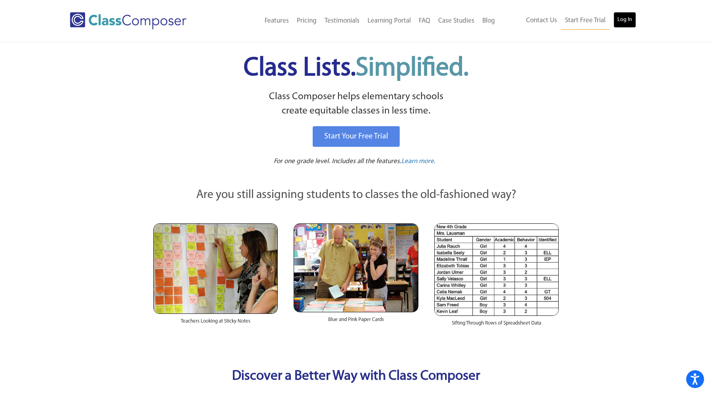
click at [626, 16] on link "Log In" at bounding box center [624, 20] width 23 height 16
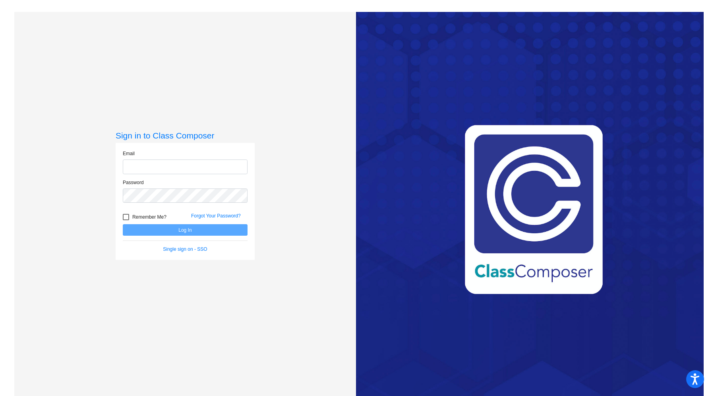
click at [174, 171] on input "email" at bounding box center [185, 167] width 125 height 15
type input "[EMAIL_ADDRESS][DOMAIN_NAME]"
click at [126, 218] on div at bounding box center [126, 217] width 6 height 6
click at [126, 220] on input "Remember Me?" at bounding box center [126, 220] width 0 height 0
checkbox input "true"
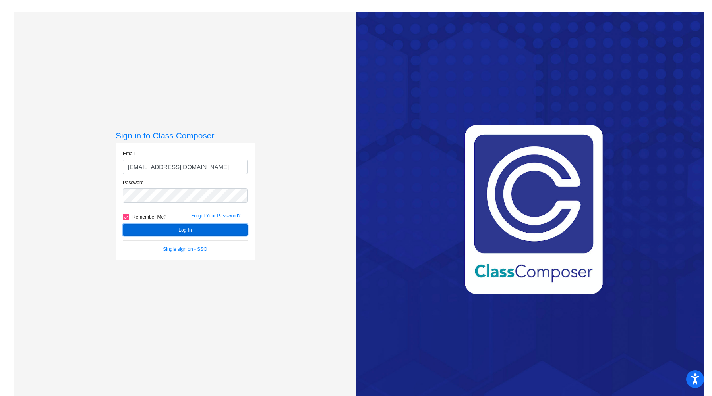
click at [158, 232] on button "Log In" at bounding box center [185, 230] width 125 height 12
click at [167, 230] on button "Log In" at bounding box center [185, 230] width 125 height 12
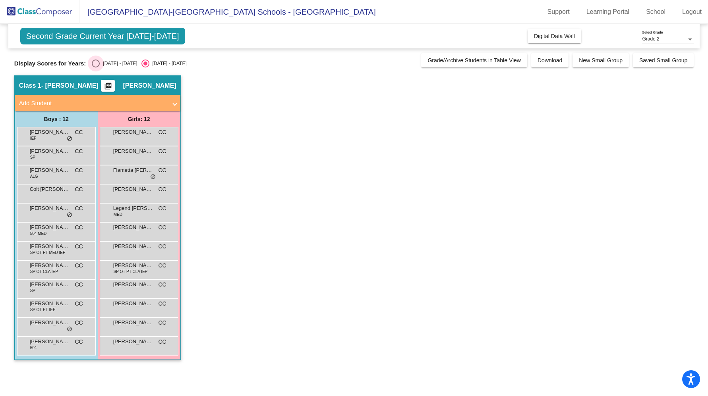
click at [95, 65] on div "Select an option" at bounding box center [96, 64] width 8 height 8
click at [95, 68] on input "2024 - 2025" at bounding box center [95, 68] width 0 height 0
radio input "true"
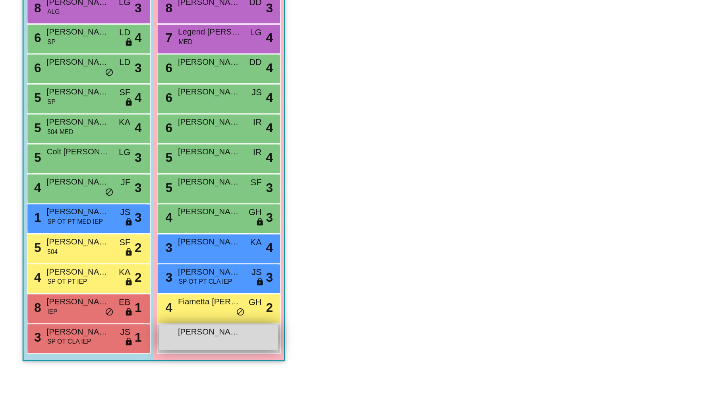
click at [118, 344] on span "Savannah Cortimilia" at bounding box center [133, 342] width 40 height 8
click at [124, 346] on div "Savannah Cortimilia lock do_not_disturb_alt" at bounding box center [139, 345] width 76 height 16
click at [126, 342] on span "Savannah Cortimilia" at bounding box center [133, 342] width 40 height 8
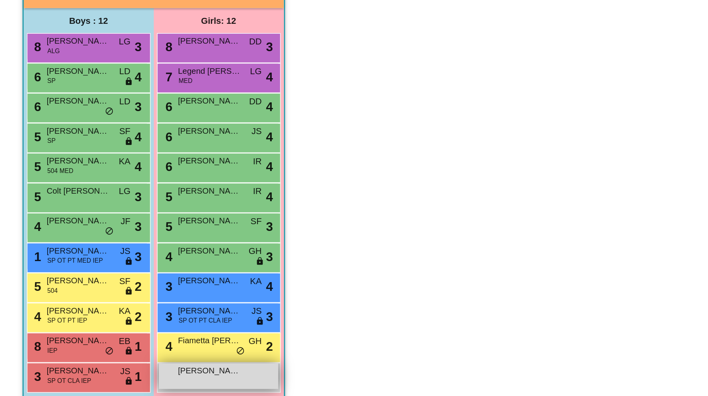
click at [139, 350] on div "Savannah Cortimilia lock do_not_disturb_alt" at bounding box center [139, 345] width 76 height 16
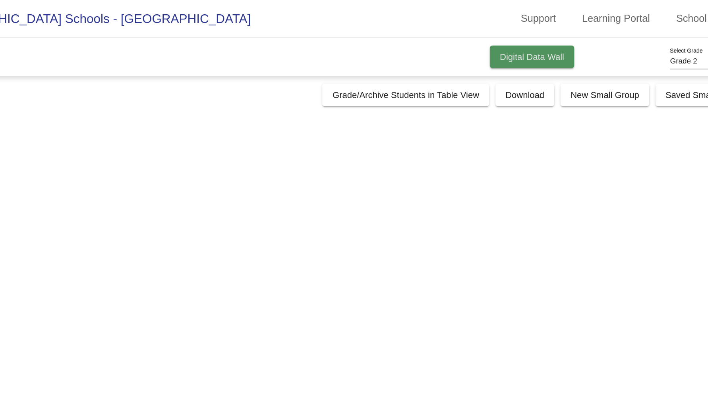
click at [563, 34] on span "Digital Data Wall" at bounding box center [554, 36] width 41 height 6
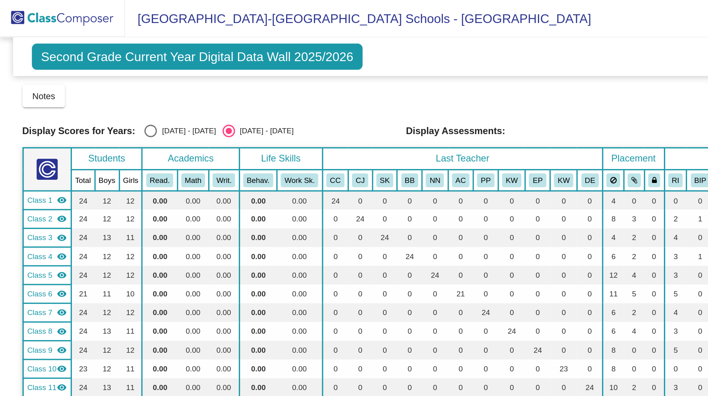
click at [95, 83] on div "Select an option" at bounding box center [96, 83] width 8 height 8
click at [95, 87] on input "2024 - 2025" at bounding box center [95, 87] width 0 height 0
radio input "true"
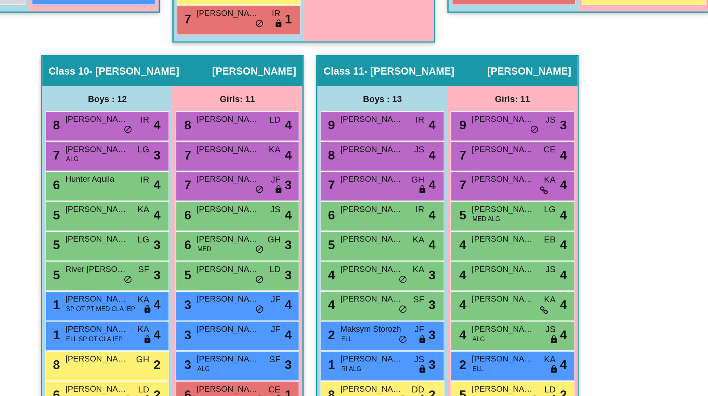
scroll to position [970, 0]
